Goal: Transaction & Acquisition: Purchase product/service

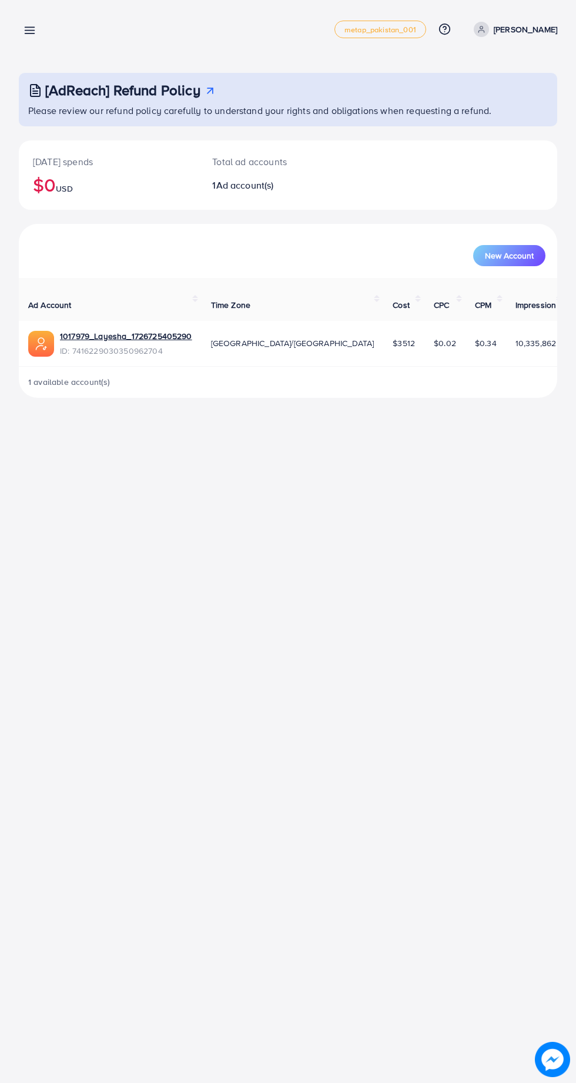
click at [27, 34] on icon at bounding box center [30, 30] width 12 height 12
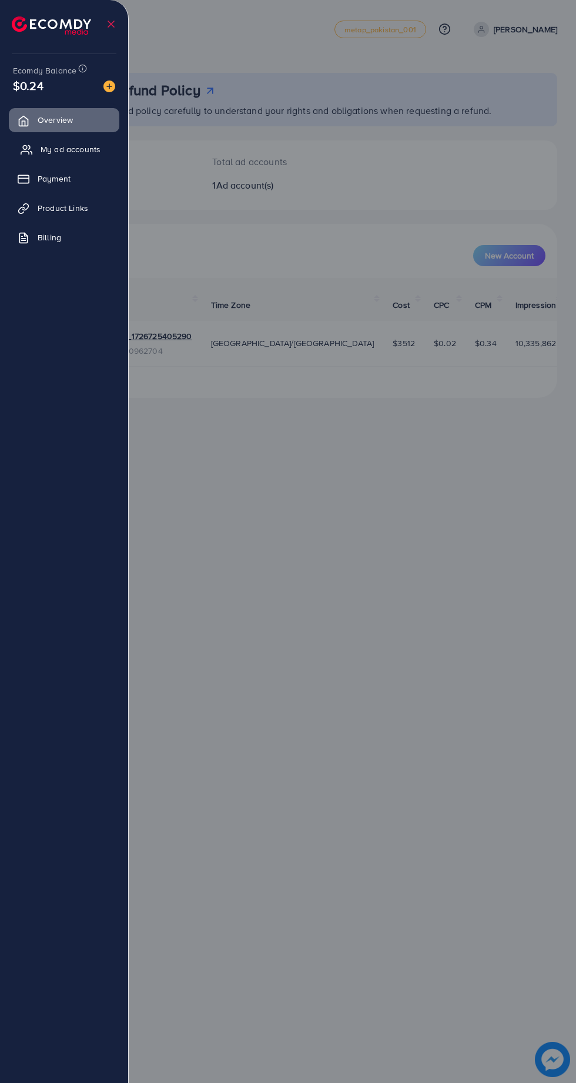
click at [82, 148] on span "My ad accounts" at bounding box center [71, 149] width 60 height 12
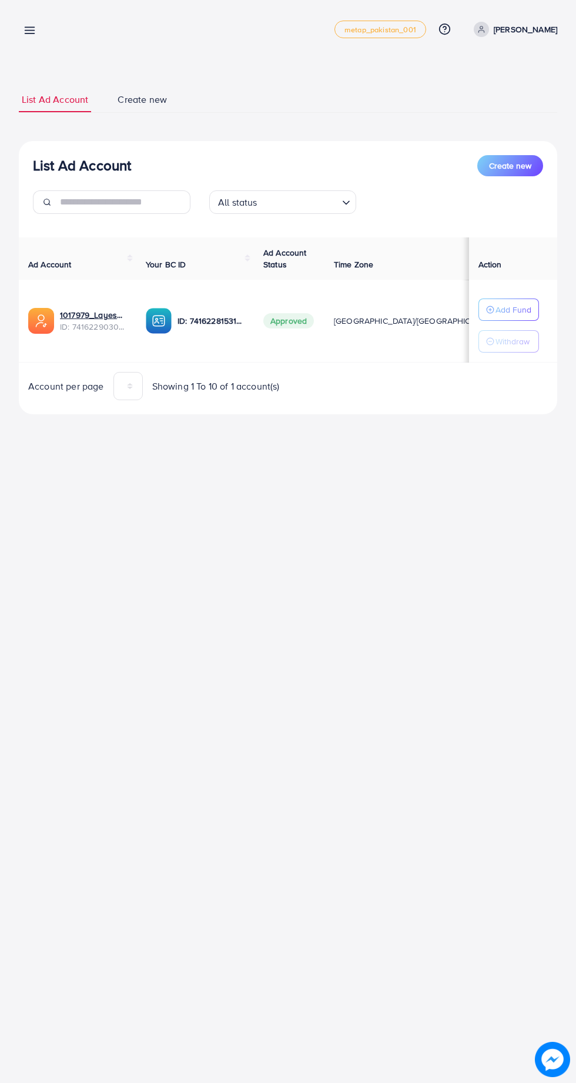
click at [29, 34] on line at bounding box center [29, 34] width 9 height 0
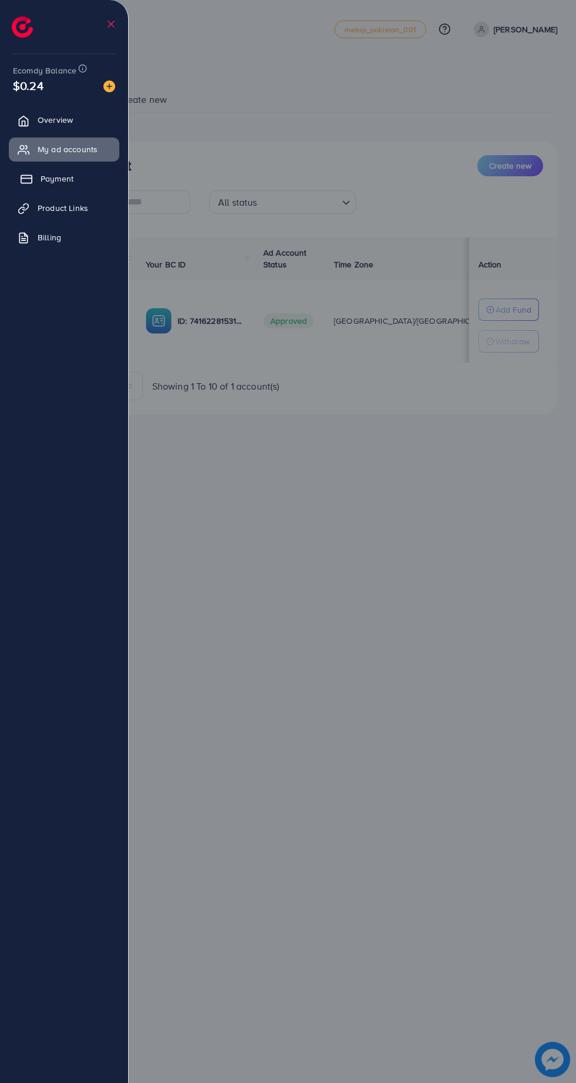
click at [75, 189] on link "Payment" at bounding box center [64, 179] width 110 height 24
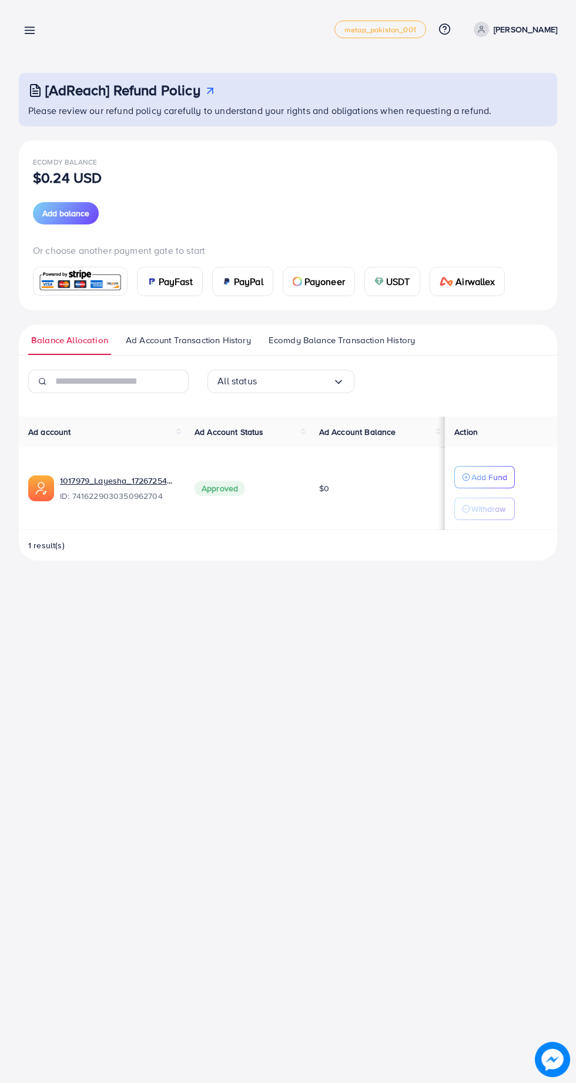
click at [170, 286] on span "PayFast" at bounding box center [176, 281] width 34 height 14
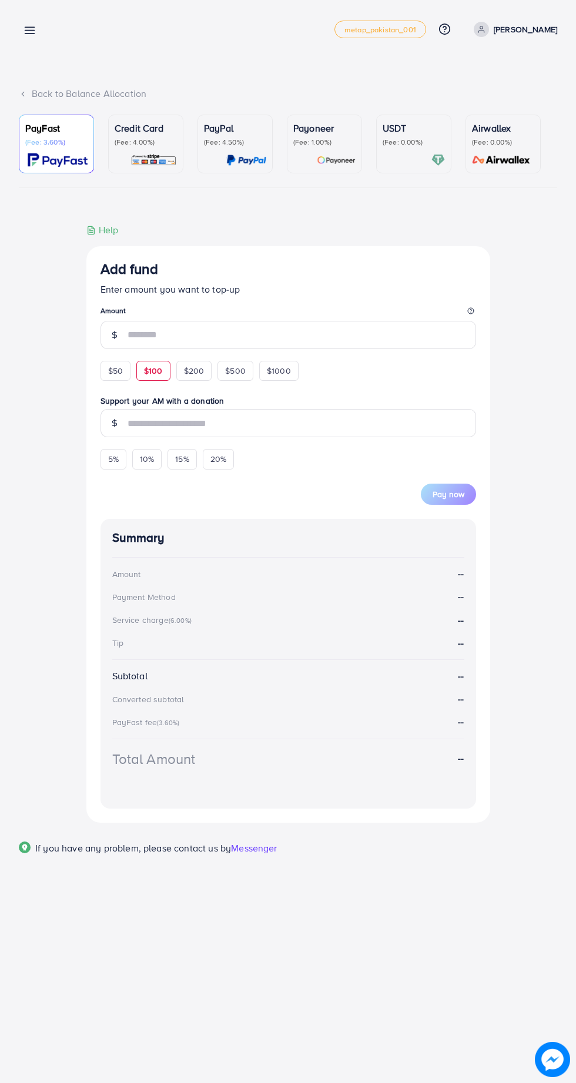
click at [153, 374] on span "$100" at bounding box center [153, 371] width 19 height 12
type input "***"
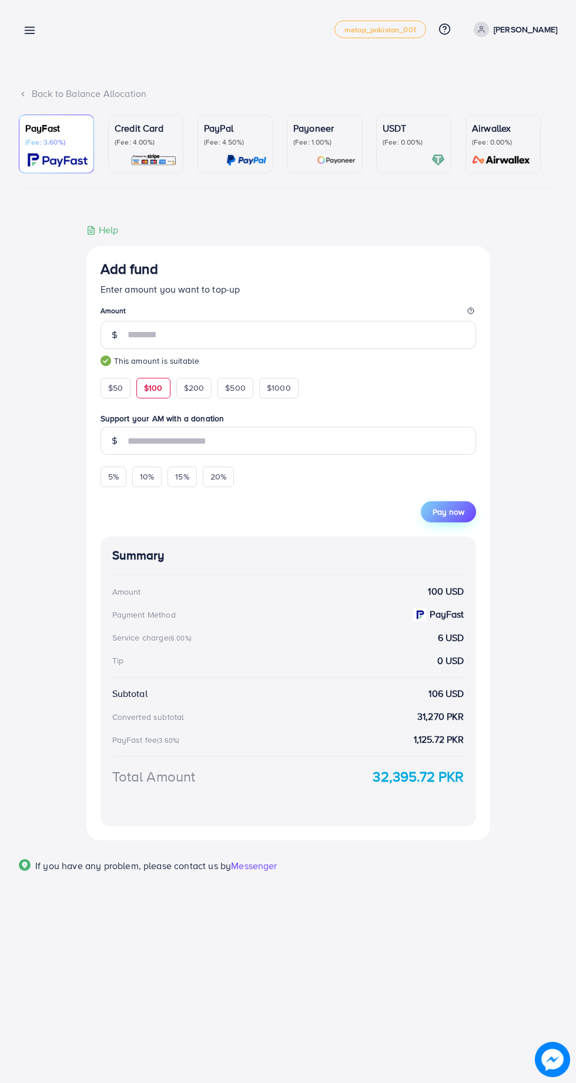
click at [447, 515] on span "Pay now" at bounding box center [449, 512] width 32 height 12
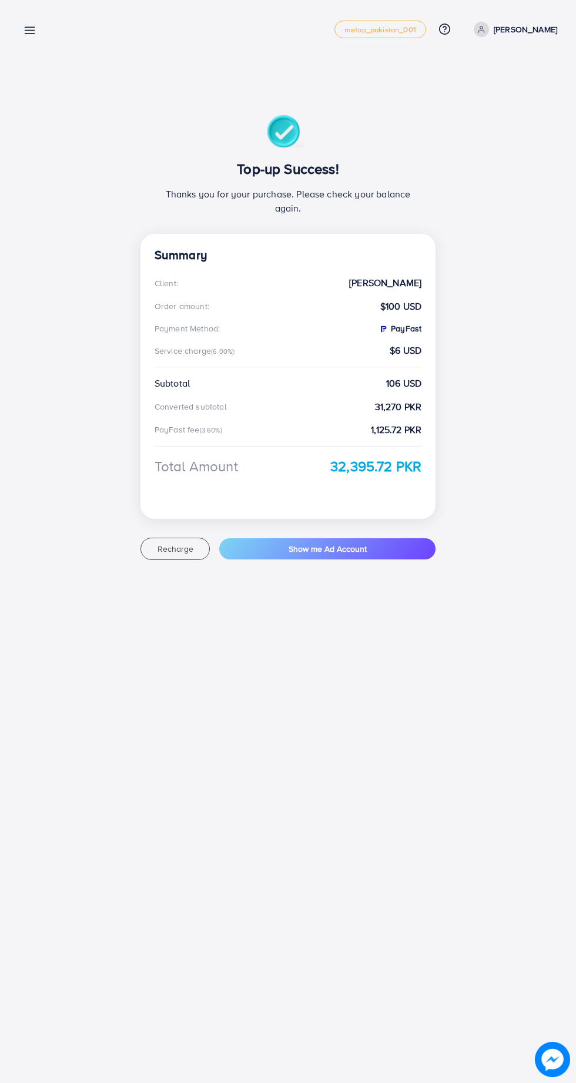
click at [29, 35] on icon at bounding box center [30, 30] width 12 height 12
